Goal: Transaction & Acquisition: Download file/media

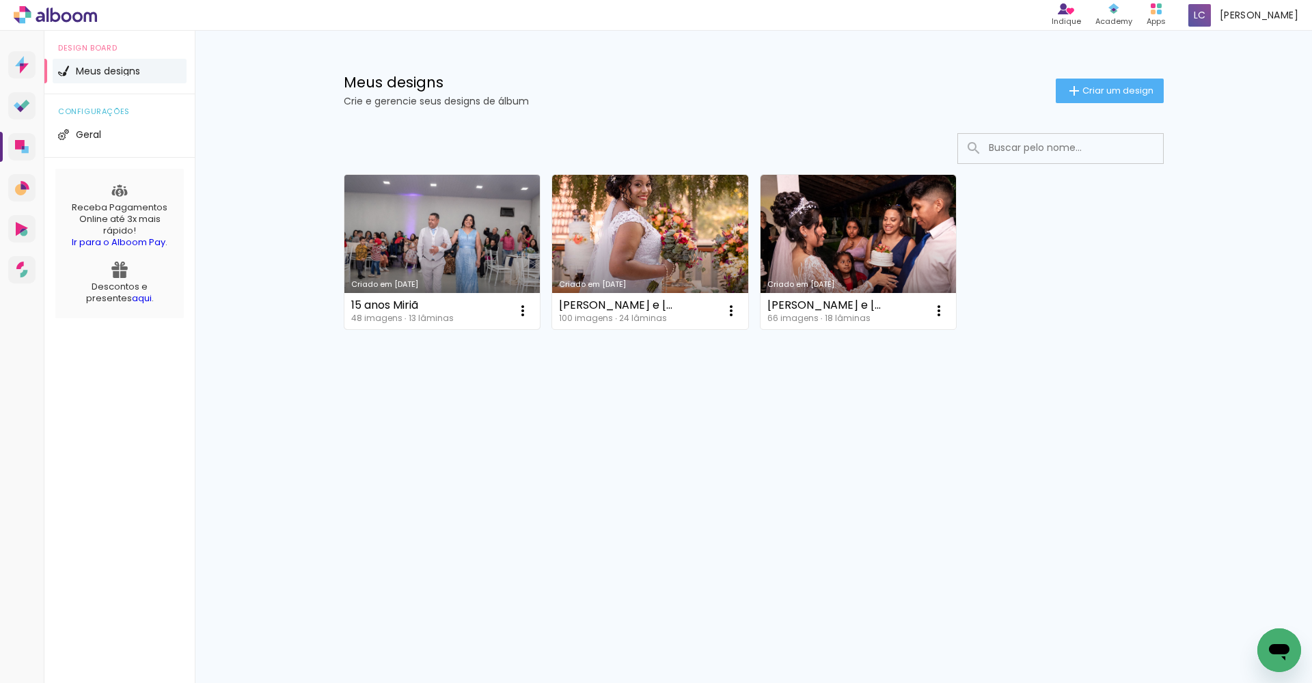
click at [419, 247] on link "Criado em [DATE]" at bounding box center [442, 252] width 196 height 154
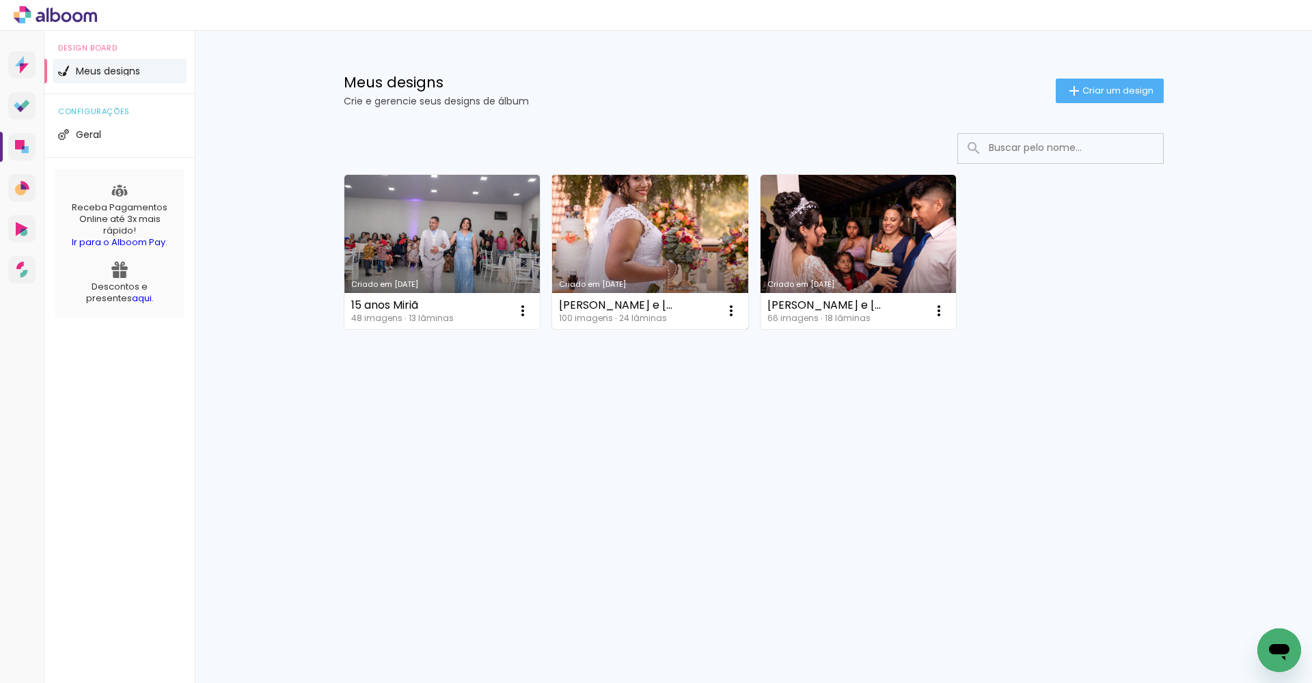
click at [658, 252] on link "Criado em [DATE]" at bounding box center [650, 252] width 196 height 154
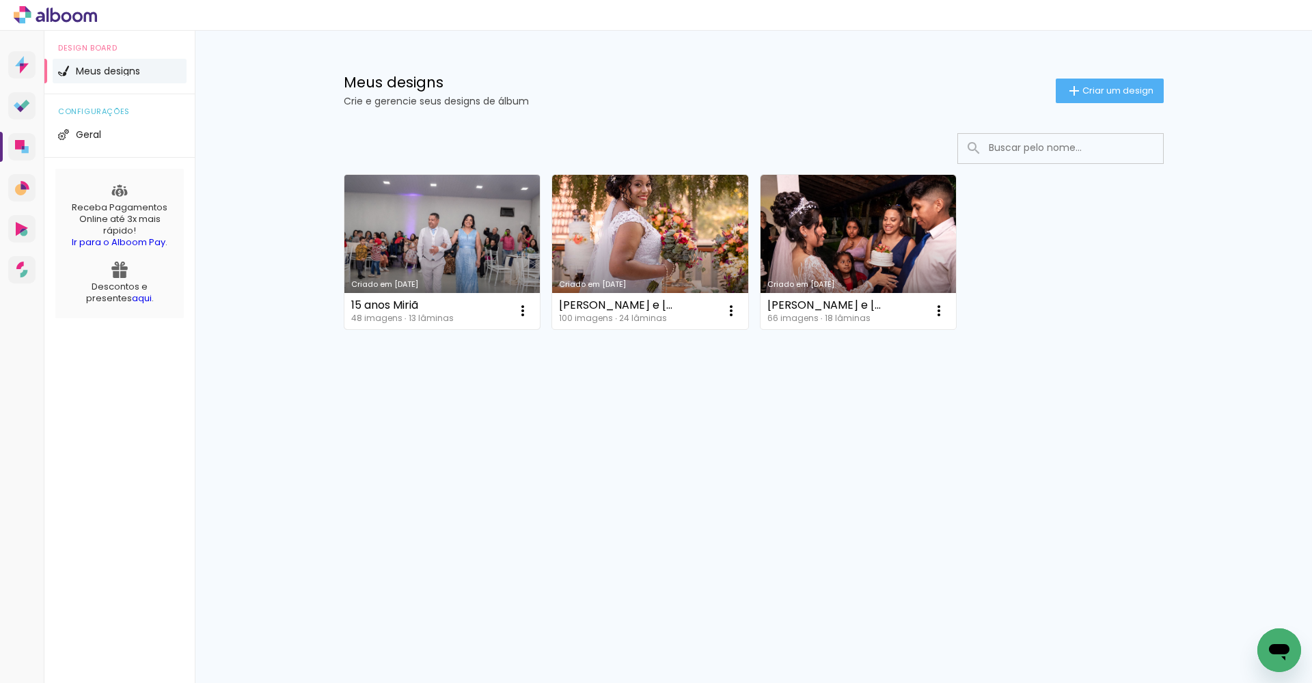
click at [458, 277] on link "Criado em [DATE]" at bounding box center [442, 252] width 196 height 154
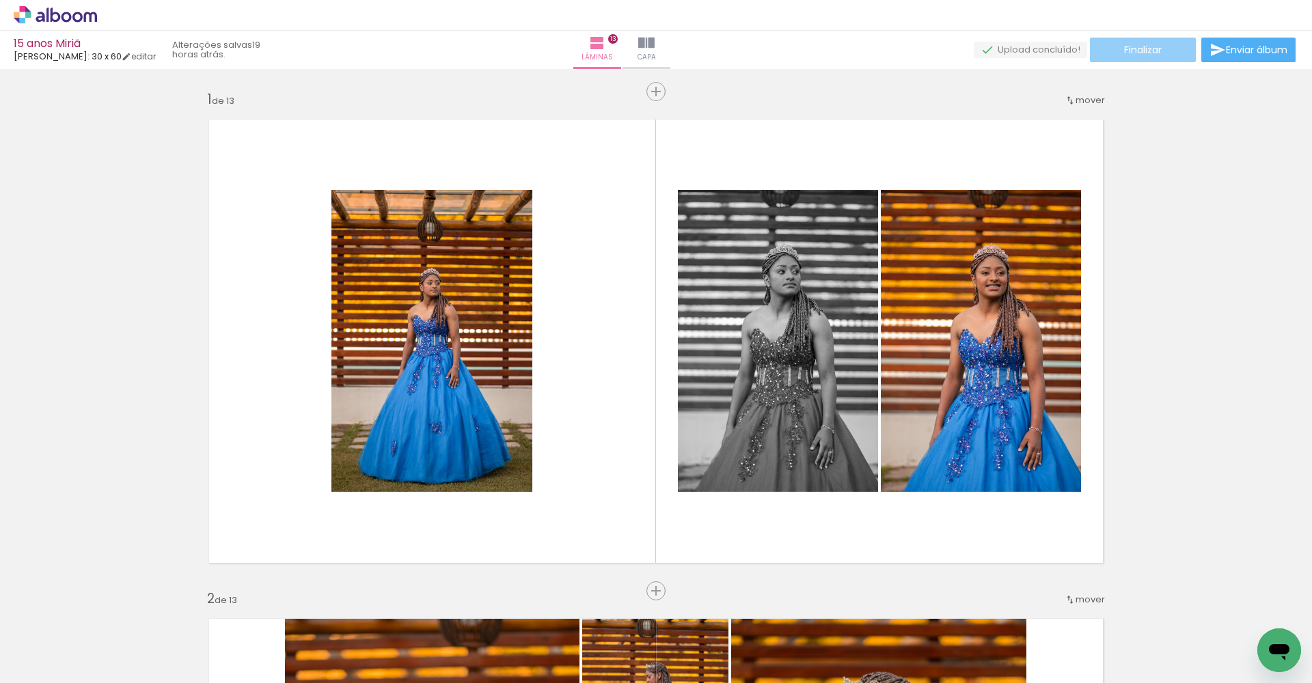
click at [1136, 51] on span "Finalizar" at bounding box center [1143, 50] width 38 height 10
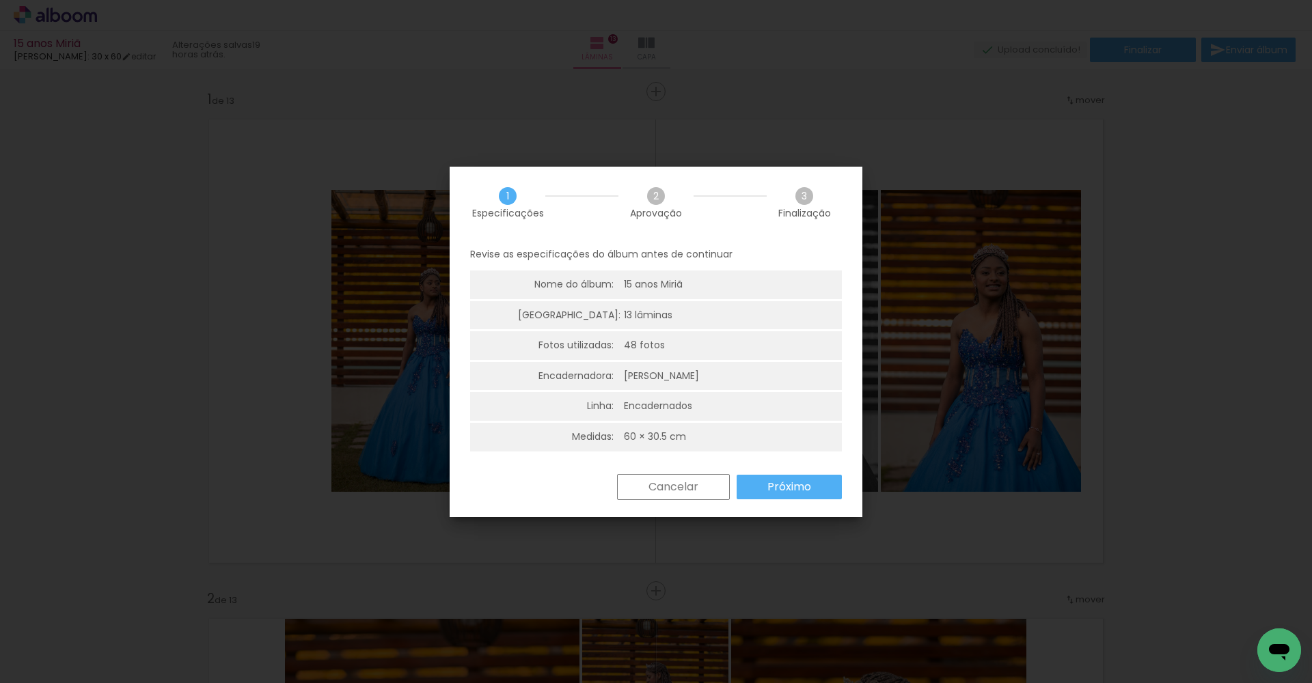
click at [0, 0] on slot "Próximo" at bounding box center [0, 0] width 0 height 0
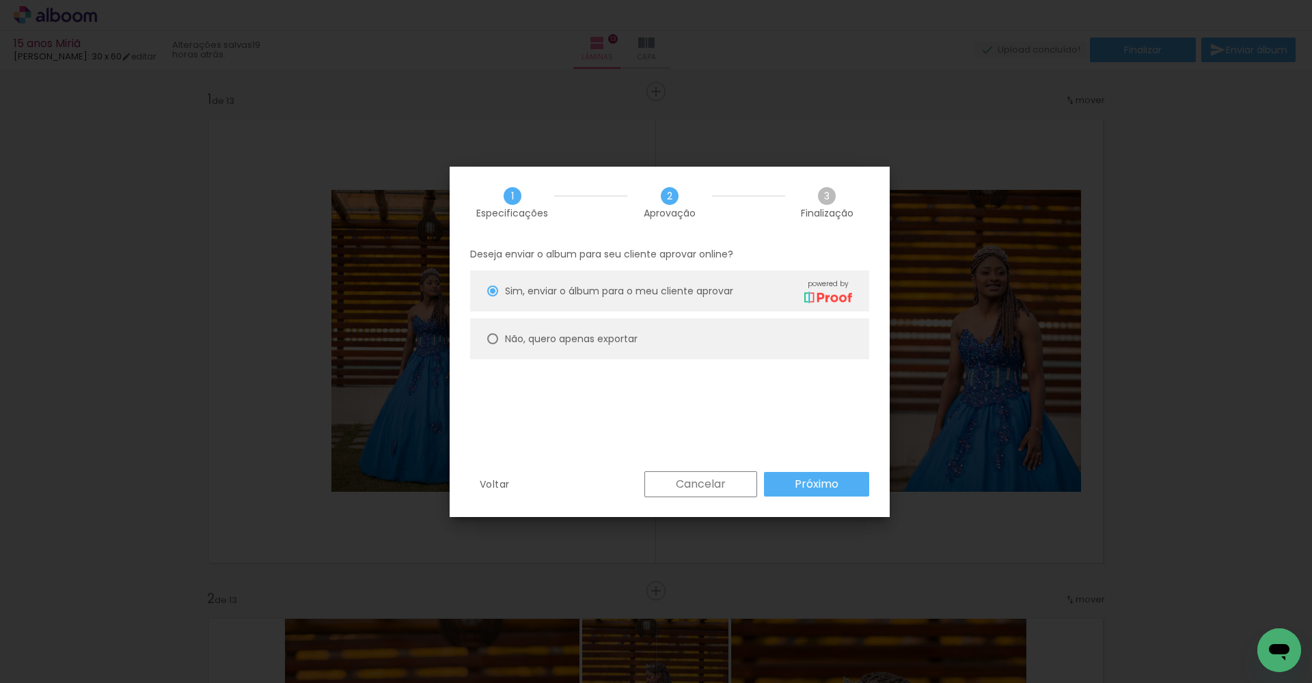
click at [0, 0] on slot "Não, quero apenas exportar" at bounding box center [0, 0] width 0 height 0
type paper-radio-button "on"
click at [0, 0] on slot "Próximo" at bounding box center [0, 0] width 0 height 0
type input "Alta, 300 DPI"
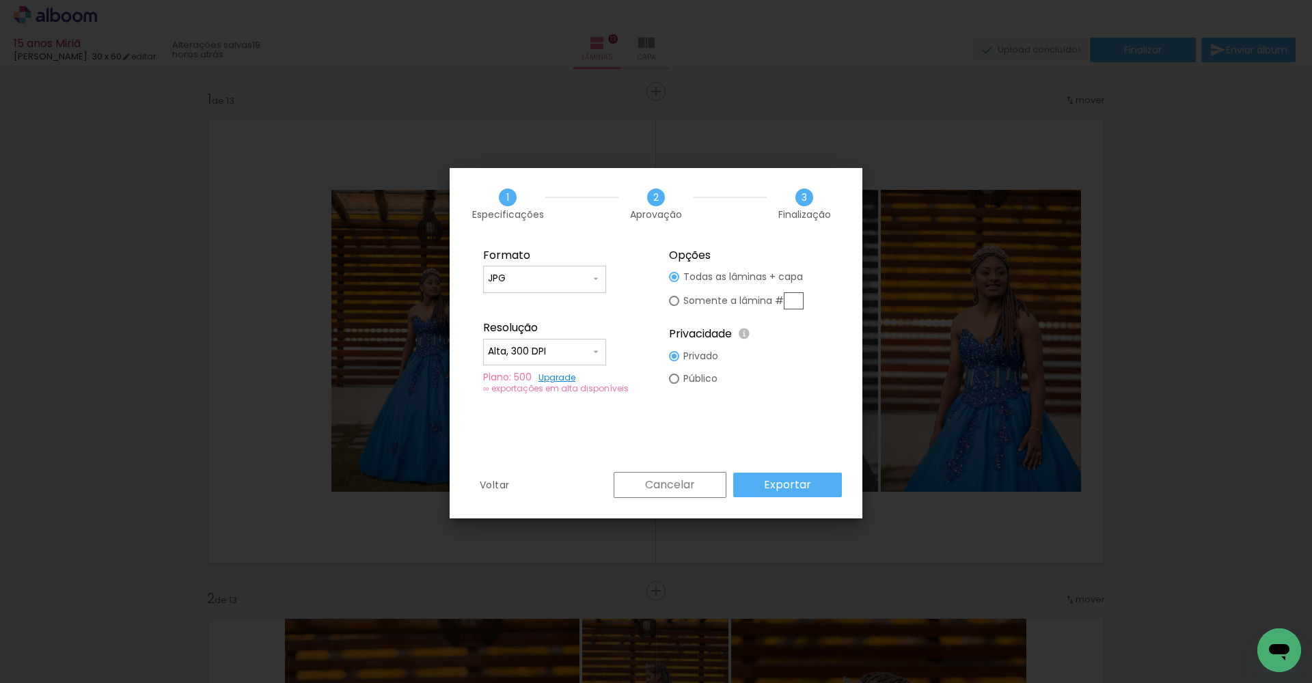
click at [0, 0] on paper-input-container "Alta, 300 DPI" at bounding box center [0, 0] width 0 height 0
click at [0, 0] on input "Alta, 300 DPI" at bounding box center [0, 0] width 0 height 0
click at [0, 0] on paper-item "Alta, 300 DPI" at bounding box center [0, 0] width 0 height 0
click at [0, 0] on slot "Exportar" at bounding box center [0, 0] width 0 height 0
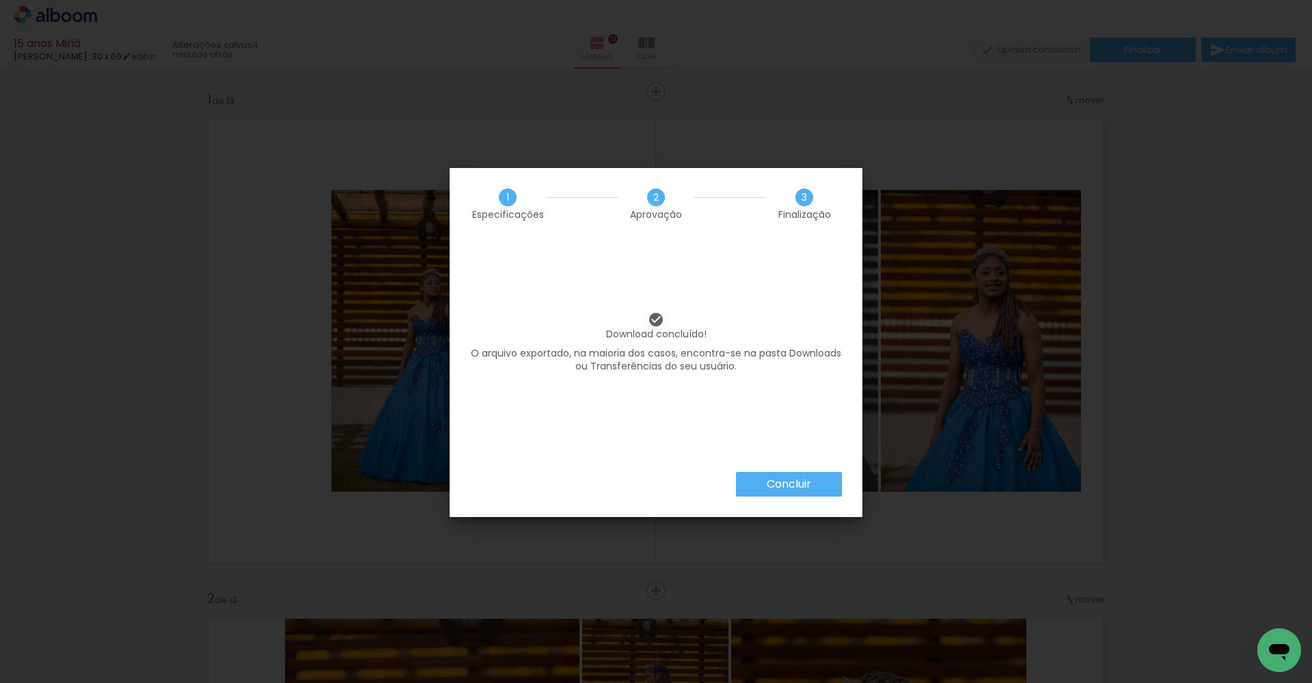
click at [752, 470] on div "Download concluído! O arquivo exportado, na maioria dos casos, encontra-se na p…" at bounding box center [656, 356] width 413 height 232
click at [754, 474] on paper-button "Concluir" at bounding box center [789, 484] width 106 height 25
